Goal: Task Accomplishment & Management: Use online tool/utility

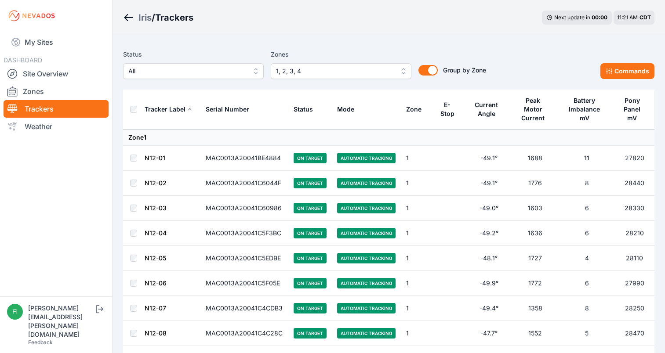
scroll to position [1230, 0]
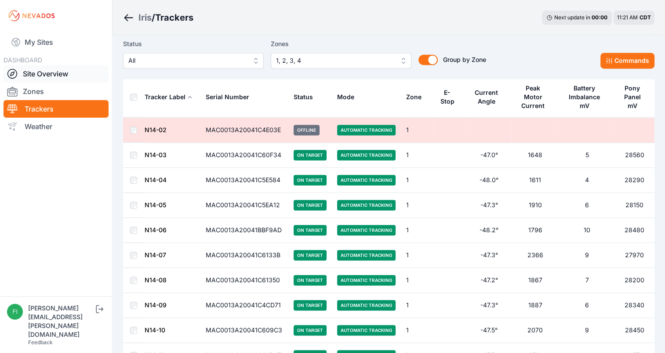
click at [45, 69] on link "Site Overview" at bounding box center [56, 74] width 105 height 18
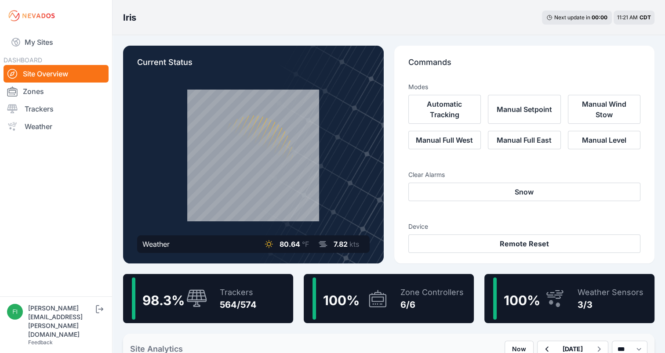
click at [339, 245] on span "7.82" at bounding box center [341, 244] width 14 height 9
click at [103, 315] on icon "submit" at bounding box center [99, 309] width 11 height 11
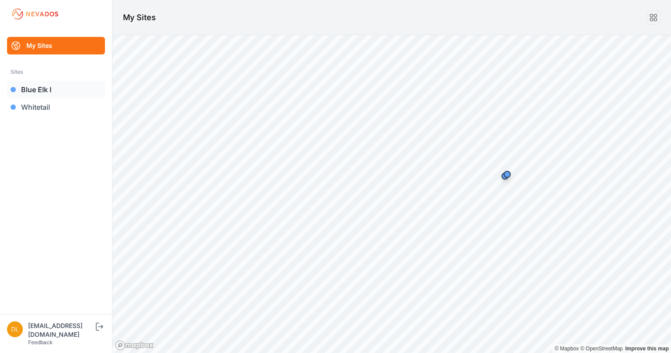
click at [48, 88] on link "Blue Elk I" at bounding box center [56, 90] width 98 height 18
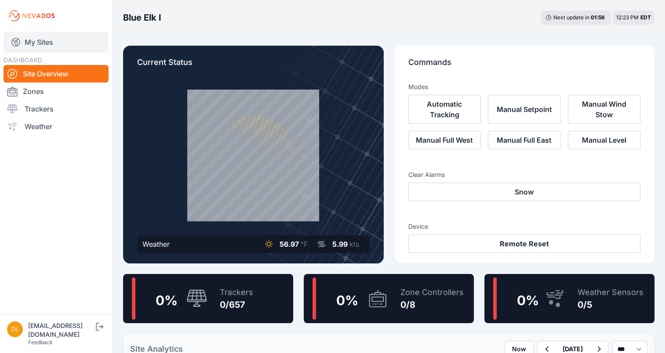
click at [51, 46] on link "My Sites" at bounding box center [56, 42] width 105 height 21
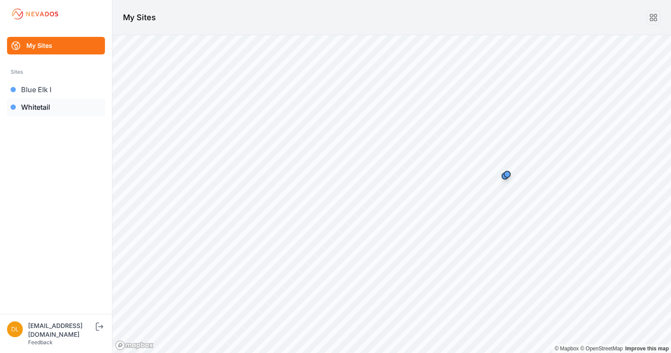
click at [35, 106] on link "Whitetail" at bounding box center [56, 107] width 98 height 18
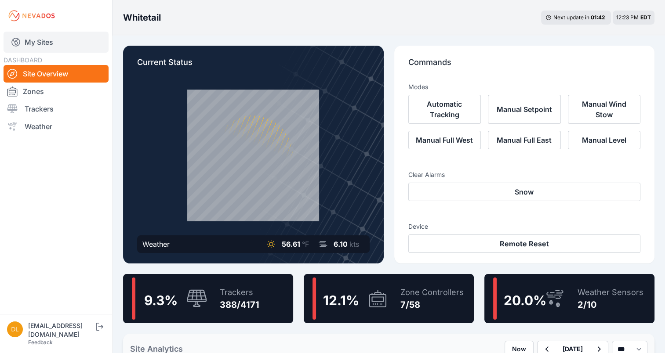
click at [49, 44] on link "My Sites" at bounding box center [56, 42] width 105 height 21
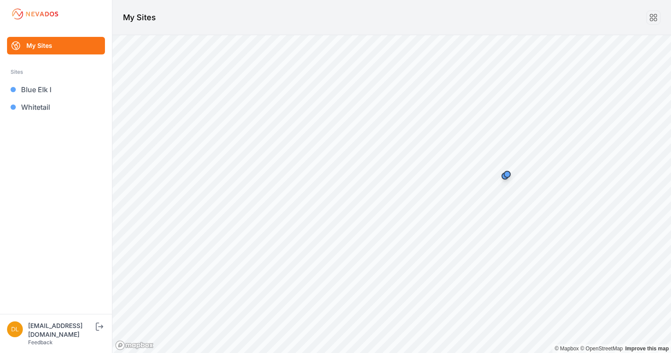
click at [48, 47] on link "My Sites" at bounding box center [56, 46] width 98 height 18
click at [98, 332] on icon "submit" at bounding box center [99, 327] width 11 height 11
click at [39, 90] on link "Iris" at bounding box center [56, 90] width 98 height 18
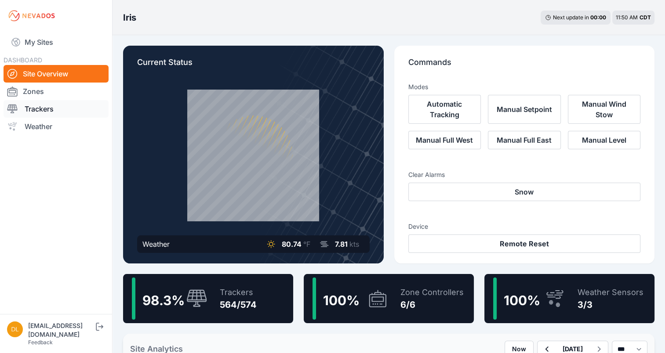
click at [54, 109] on link "Trackers" at bounding box center [56, 109] width 105 height 18
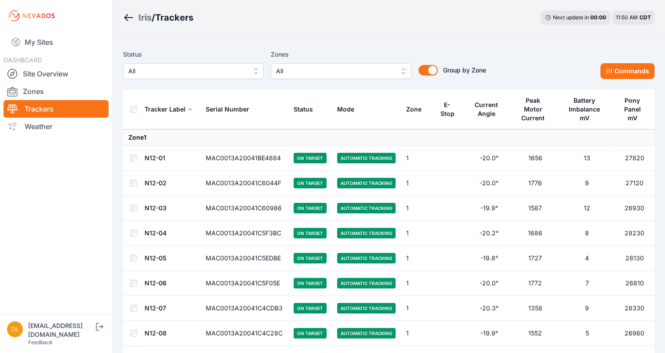
click at [336, 79] on div "Status All Zones All Group by Zone Group by Zone Commands" at bounding box center [388, 68] width 531 height 44
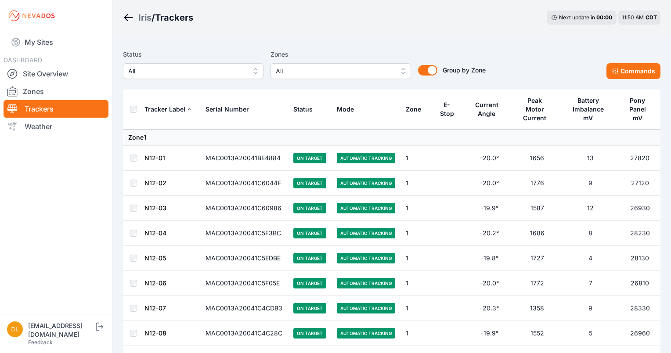
click at [339, 75] on span "All" at bounding box center [335, 71] width 118 height 11
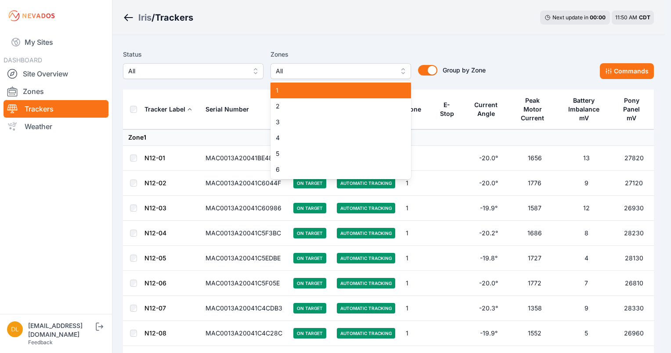
click at [325, 93] on span "1" at bounding box center [336, 90] width 120 height 9
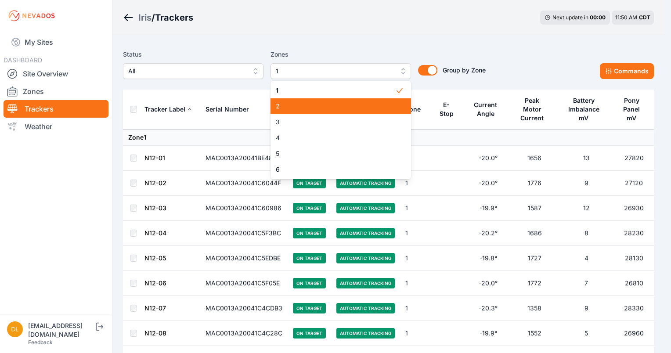
click at [319, 108] on span "2" at bounding box center [336, 106] width 120 height 9
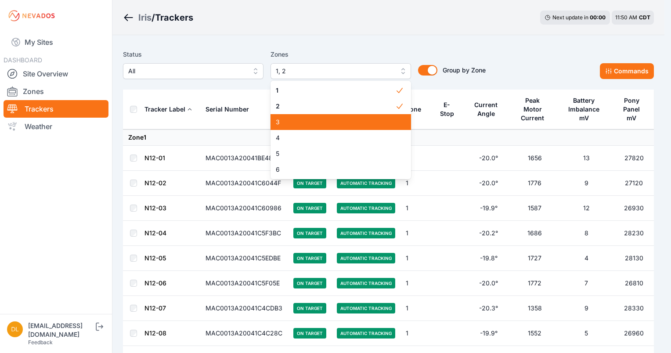
click at [312, 123] on span "3" at bounding box center [336, 122] width 120 height 9
click at [302, 140] on span "4" at bounding box center [336, 138] width 120 height 9
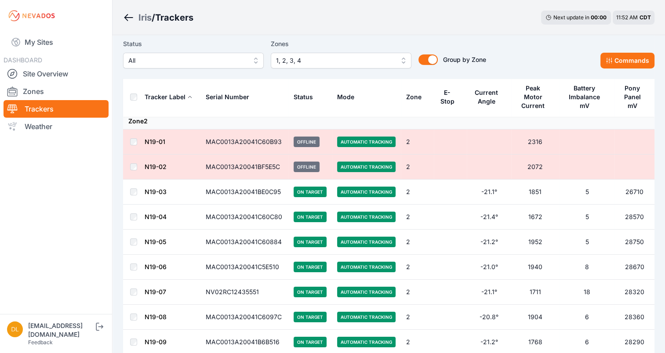
scroll to position [2970, 0]
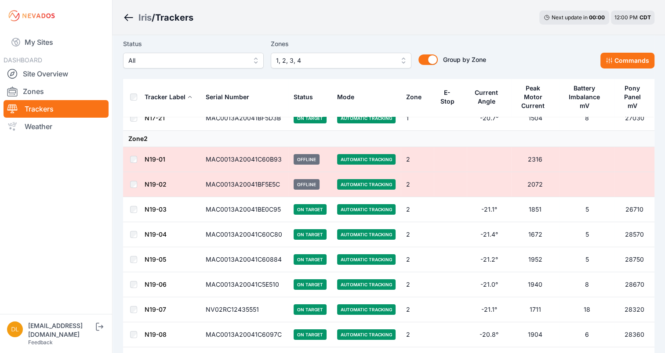
click at [152, 181] on link "N19-02" at bounding box center [156, 184] width 22 height 7
click at [125, 175] on td at bounding box center [133, 184] width 21 height 25
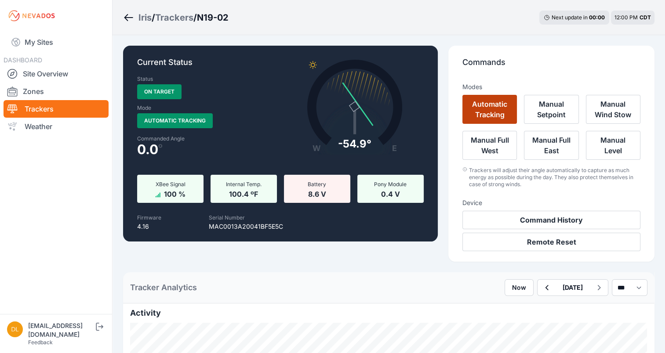
click at [500, 114] on button "Automatic Tracking" at bounding box center [489, 109] width 54 height 29
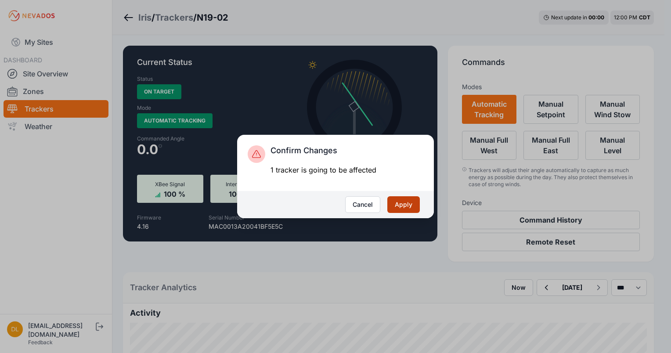
click at [405, 207] on button "Apply" at bounding box center [404, 204] width 33 height 17
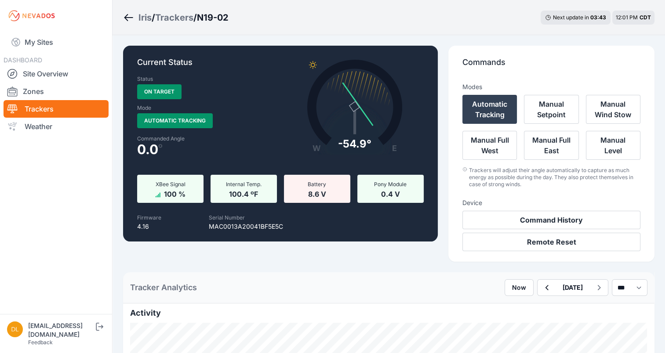
click at [131, 18] on icon "Breadcrumb" at bounding box center [128, 17] width 9 height 1
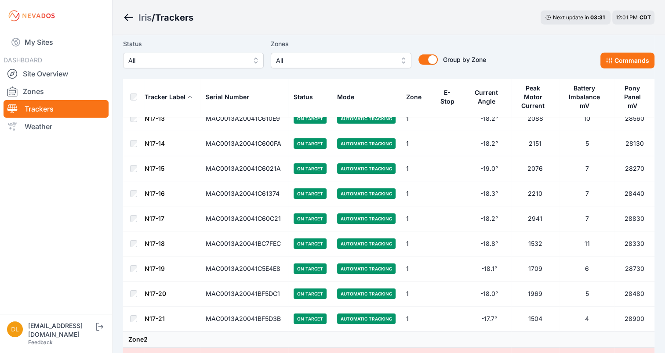
scroll to position [2777, 0]
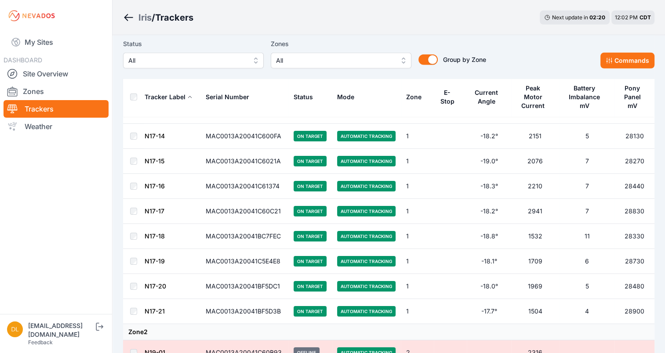
click at [152, 232] on link "N17-18" at bounding box center [155, 235] width 20 height 7
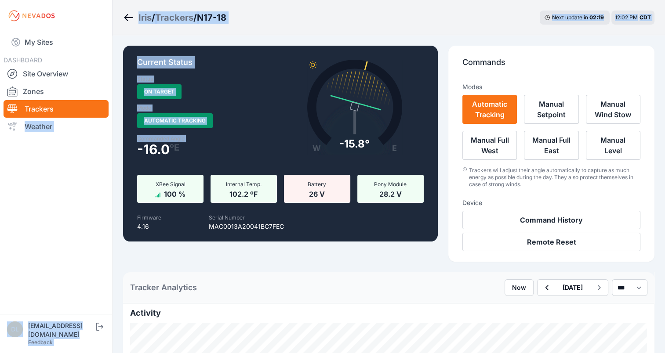
drag, startPoint x: 116, startPoint y: 141, endPoint x: 109, endPoint y: 120, distance: 21.4
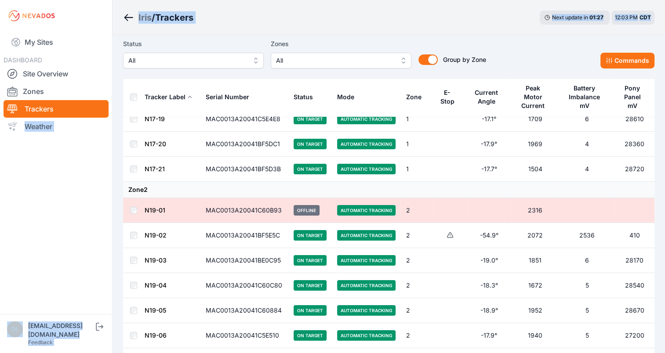
scroll to position [2918, 0]
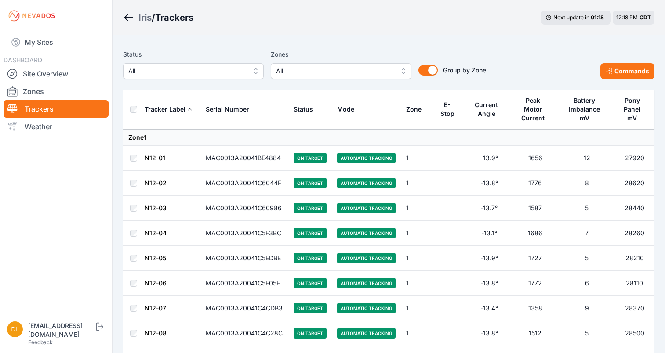
scroll to position [2918, 0]
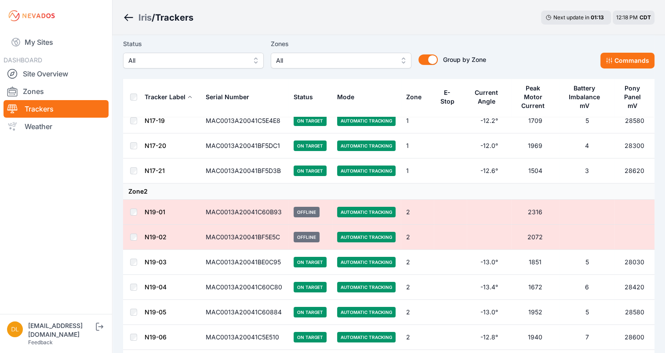
click at [155, 208] on link "N19-01" at bounding box center [155, 211] width 21 height 7
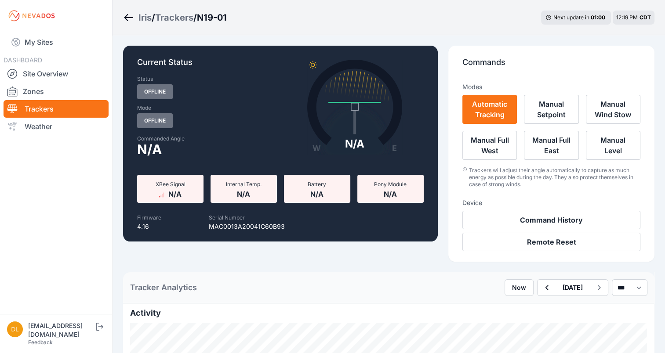
click at [130, 18] on icon "Breadcrumb" at bounding box center [128, 17] width 11 height 11
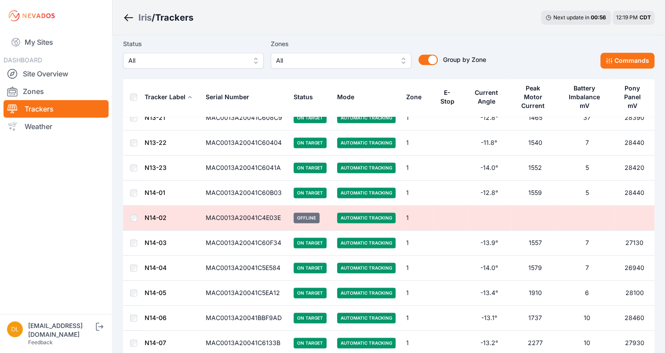
click at [130, 18] on icon "Breadcrumb" at bounding box center [128, 17] width 11 height 11
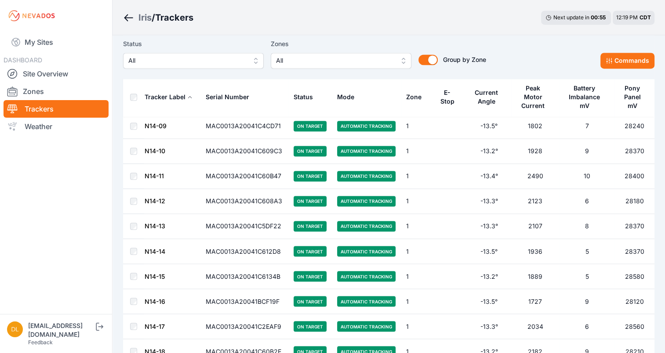
scroll to position [1475, 0]
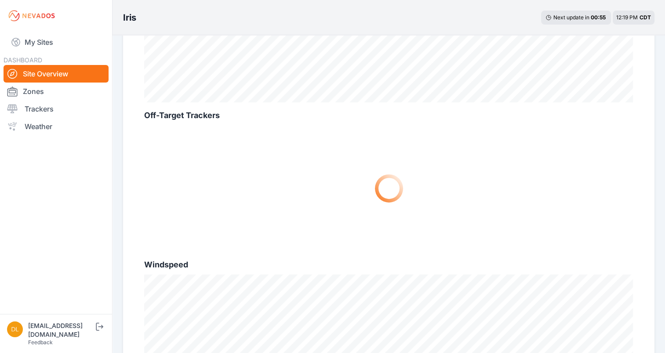
scroll to position [358, 0]
click at [62, 112] on link "Trackers" at bounding box center [56, 109] width 105 height 18
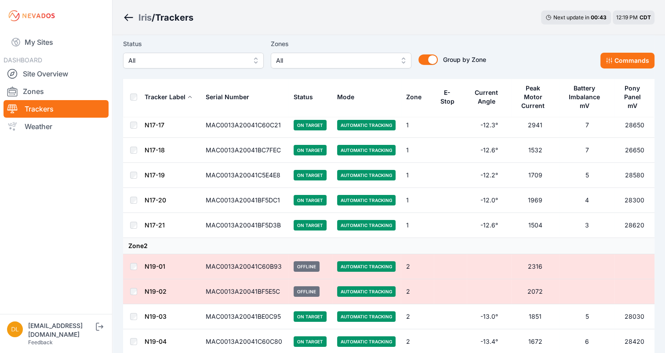
scroll to position [2865, 0]
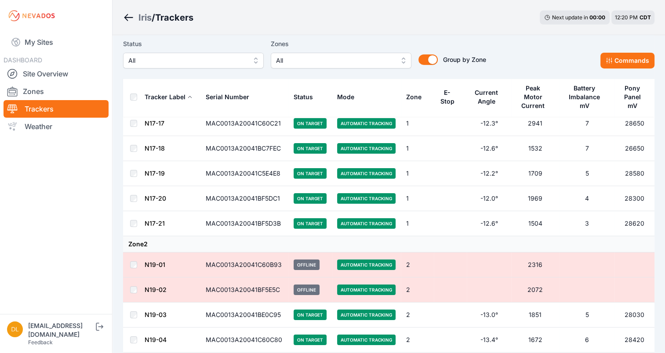
click at [154, 286] on link "N19-02" at bounding box center [156, 289] width 22 height 7
